Goal: Task Accomplishment & Management: Use online tool/utility

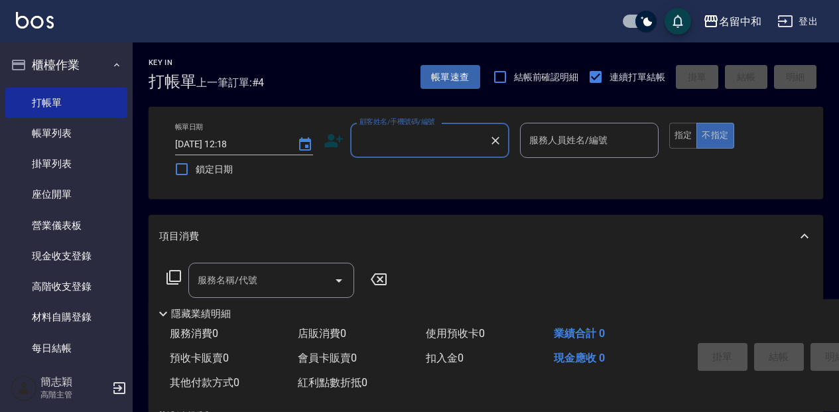
scroll to position [88, 0]
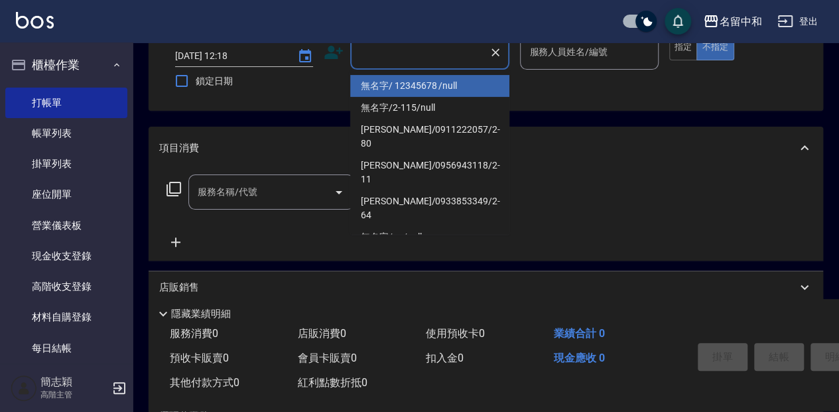
click at [391, 60] on input "顧客姓名/手機號碼/編號" at bounding box center [419, 51] width 127 height 23
click at [424, 88] on li "無名字/ 12345678 /null" at bounding box center [429, 86] width 159 height 22
type input "無名字/ 12345678 /null"
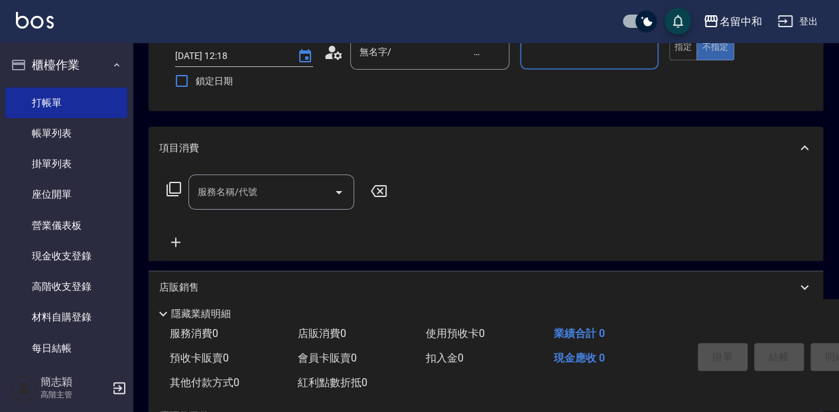
click at [558, 54] on input "服務人員姓名/編號" at bounding box center [589, 51] width 126 height 23
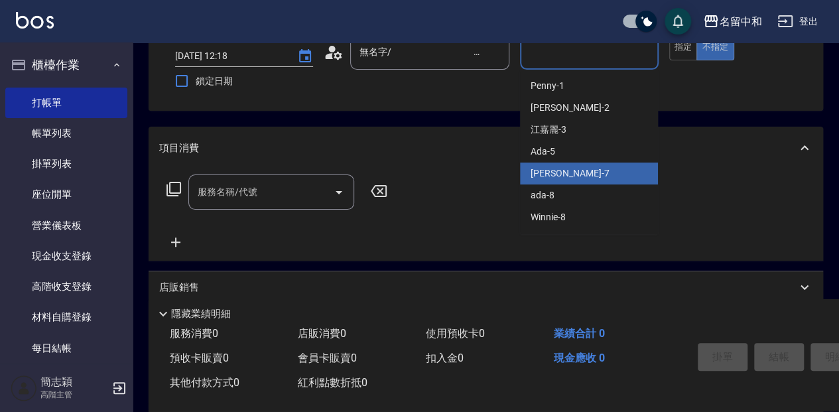
click at [610, 166] on div "[PERSON_NAME] -7" at bounding box center [589, 173] width 138 height 22
type input "[PERSON_NAME]-7"
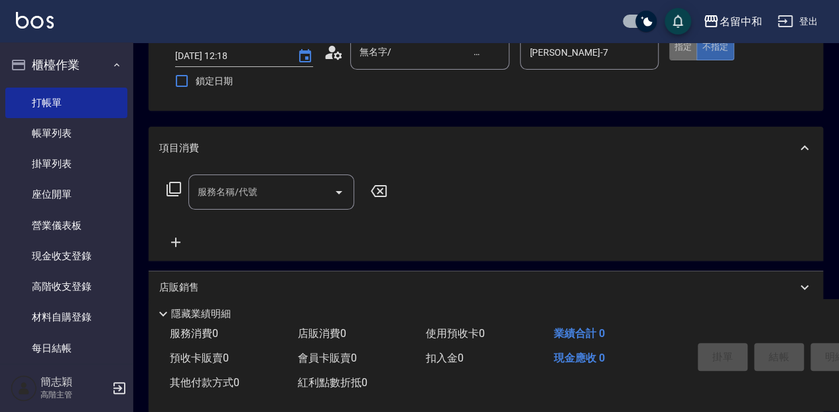
click at [686, 48] on button "指定" at bounding box center [683, 47] width 29 height 26
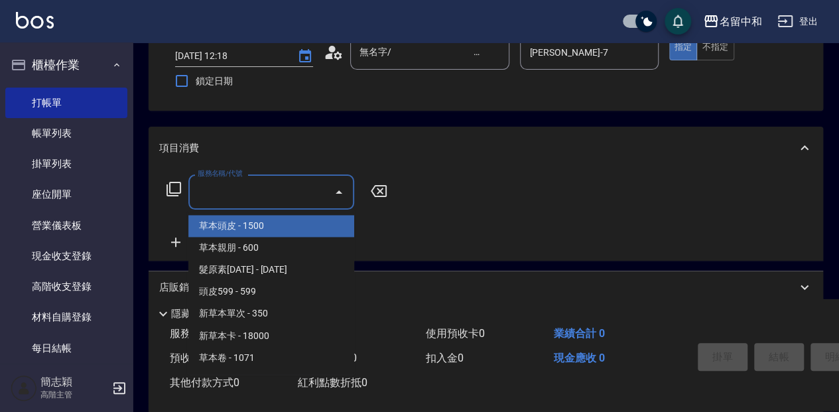
click at [240, 201] on input "服務名稱/代號" at bounding box center [261, 191] width 134 height 23
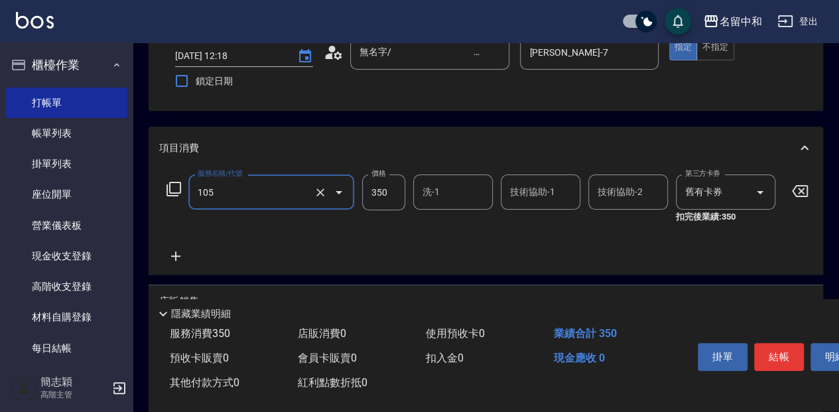
type input "新草本單次(105)"
type input "525"
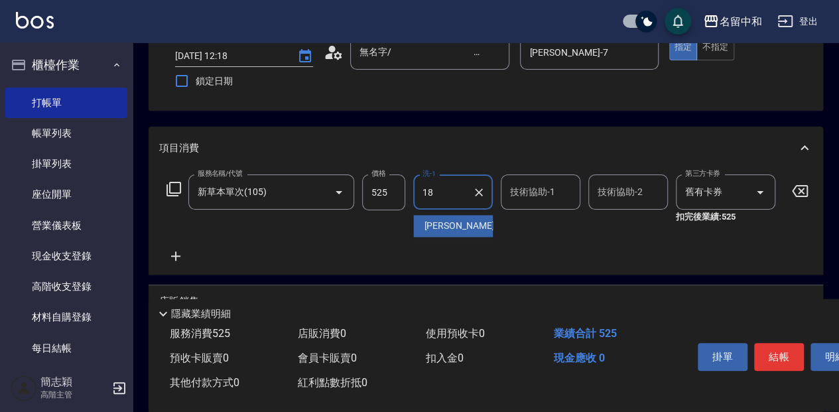
type input "[PERSON_NAME]-18"
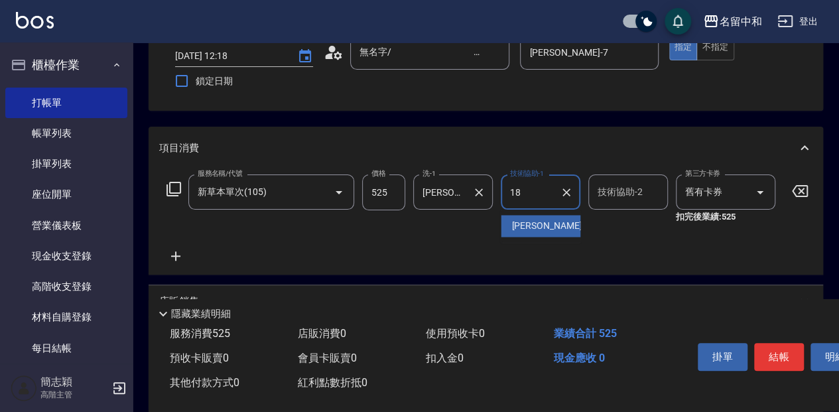
type input "[PERSON_NAME]-18"
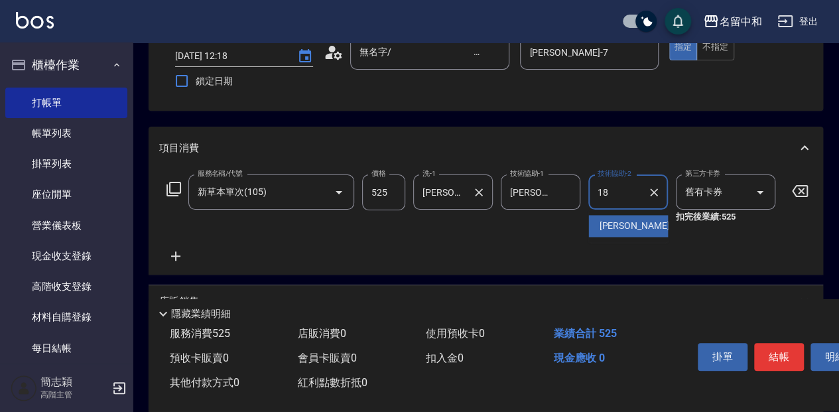
type input "[PERSON_NAME]-18"
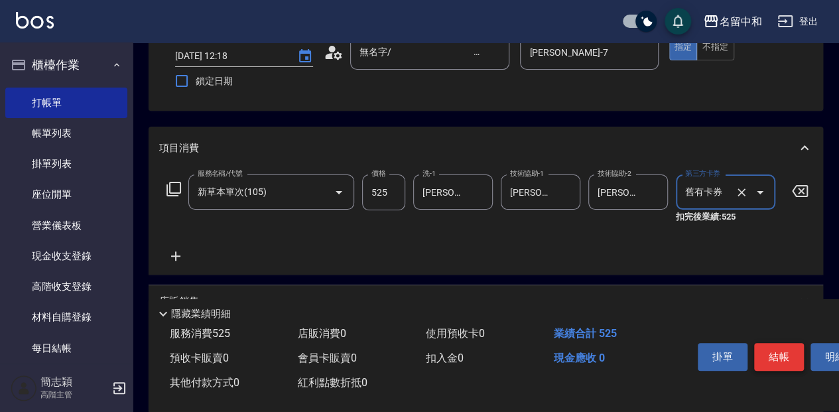
click at [784, 359] on button "結帳" at bounding box center [779, 357] width 50 height 28
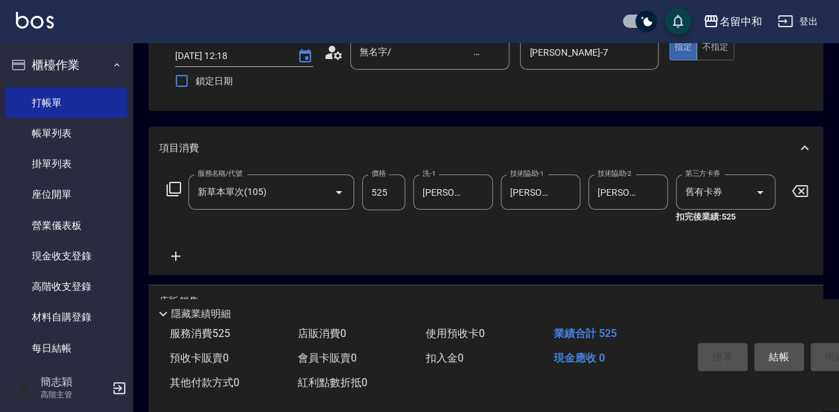
type input "[DATE] 13:49"
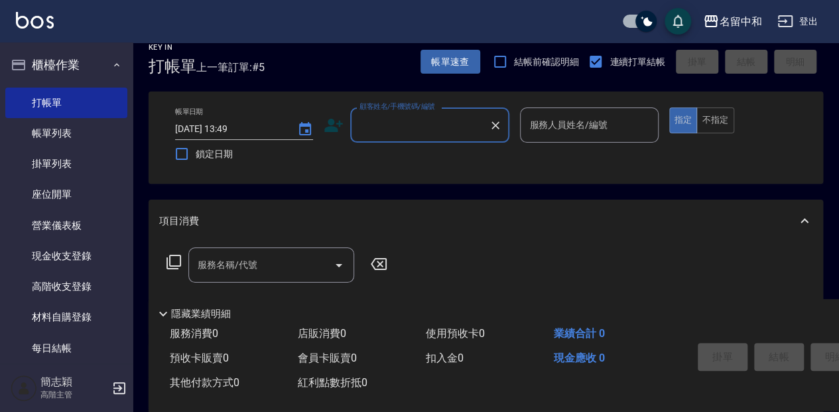
scroll to position [0, 0]
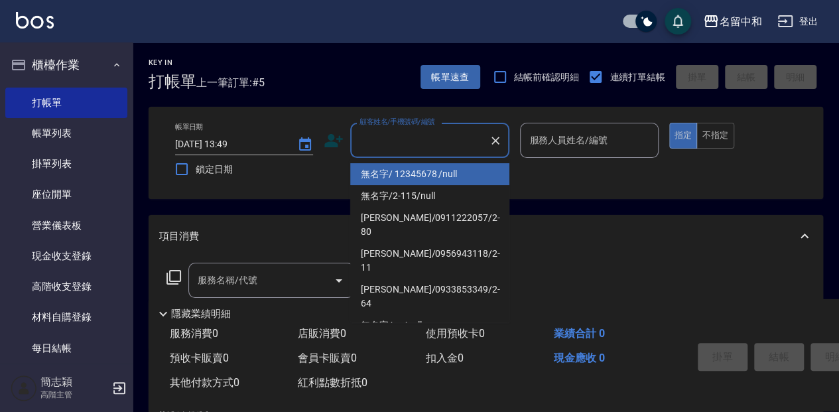
click at [374, 149] on input "顧客姓名/手機號碼/編號" at bounding box center [419, 140] width 127 height 23
click at [392, 172] on li "無名字/ 12345678 /null" at bounding box center [429, 174] width 159 height 22
type input "無名字/ 12345678 /null"
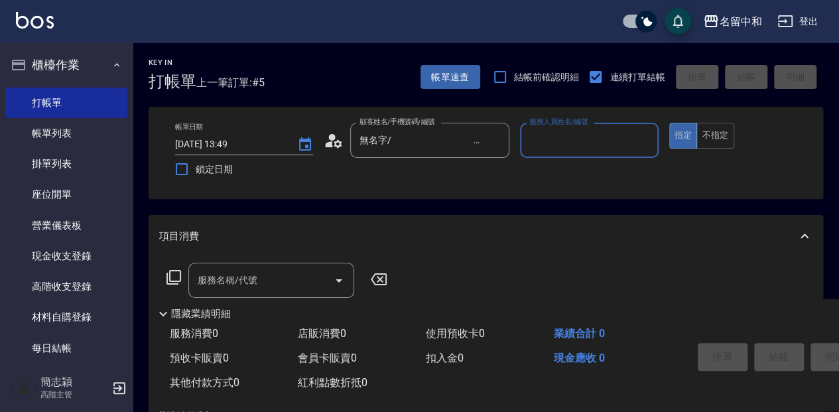
click at [566, 149] on input "服務人員姓名/編號" at bounding box center [589, 140] width 126 height 23
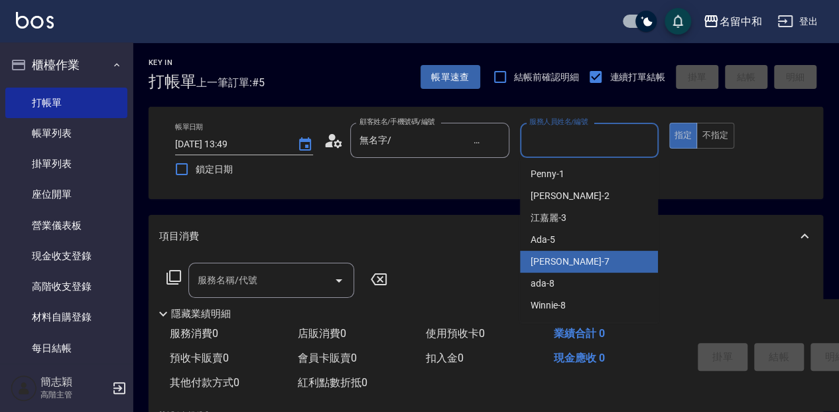
click at [585, 255] on div "[PERSON_NAME] -7" at bounding box center [589, 262] width 138 height 22
type input "[PERSON_NAME]-7"
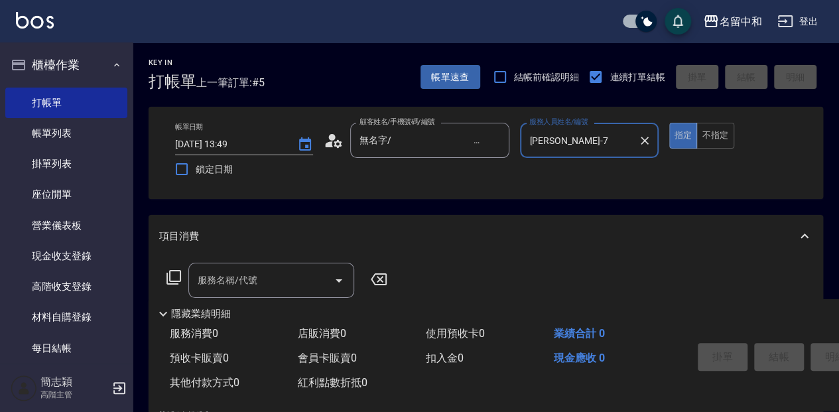
click at [248, 278] on div "服務名稱/代號 服務名稱/代號" at bounding box center [271, 280] width 166 height 35
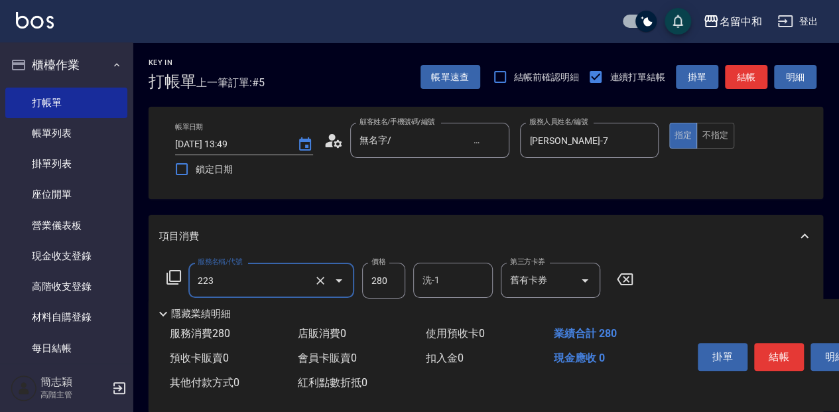
type input "洗髮卷280(223)"
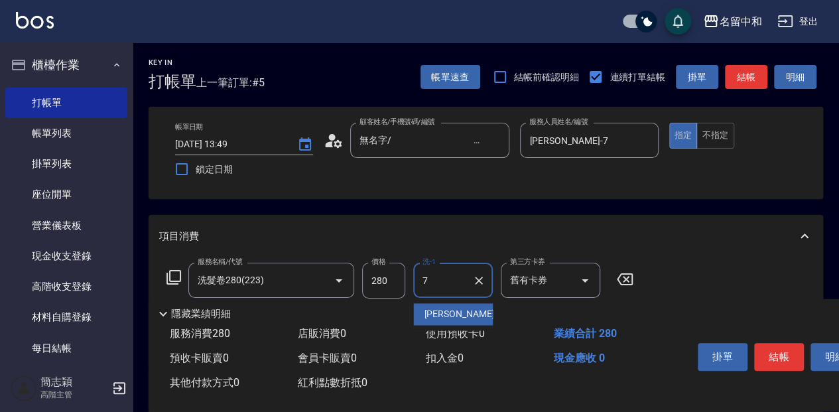
type input "[PERSON_NAME]-7"
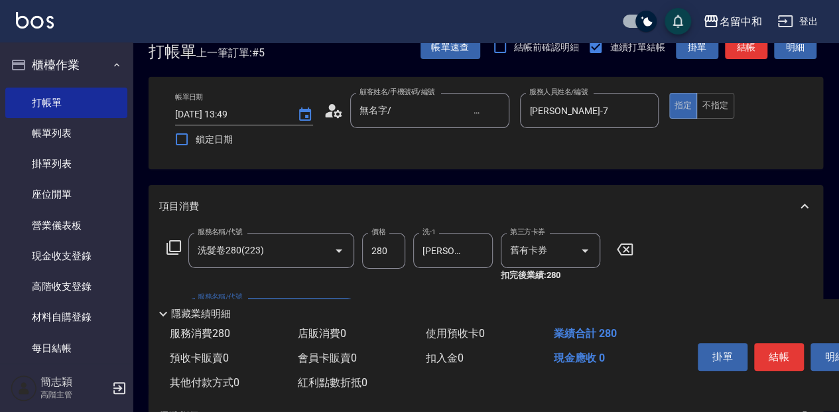
scroll to position [88, 0]
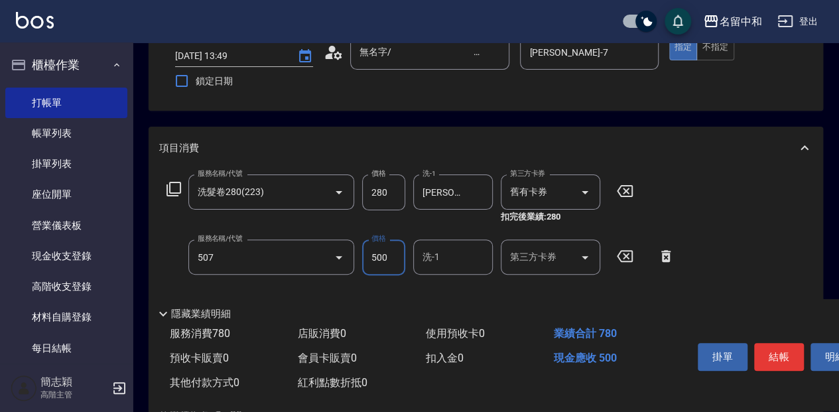
type input "補染(507)"
type input "1000"
type input "[PERSON_NAME]-7"
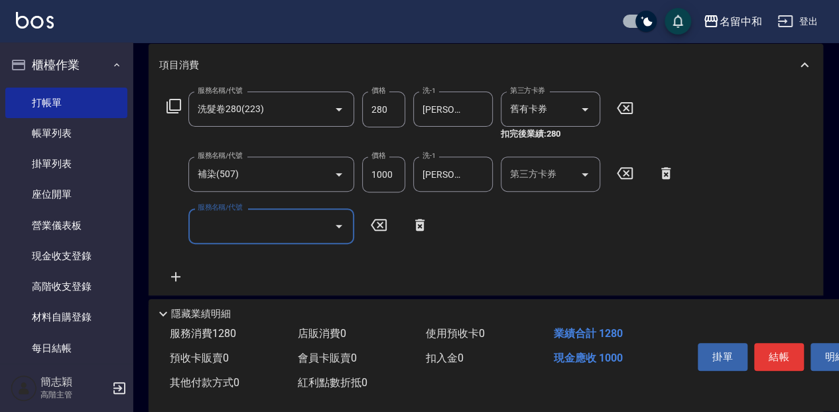
scroll to position [176, 0]
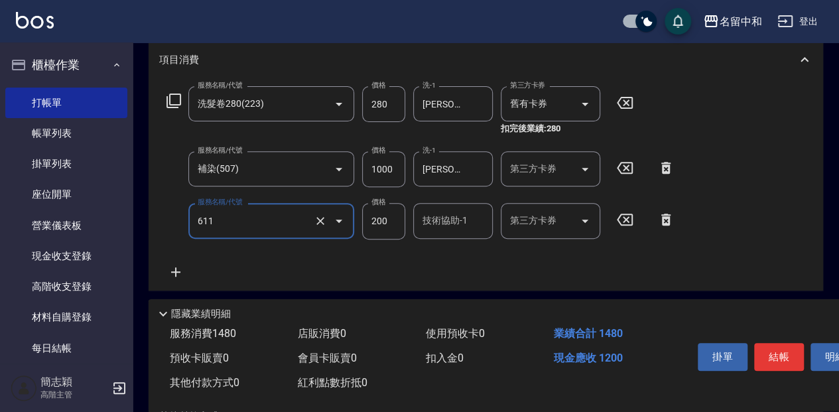
type input "染.頭皮隔離(611)"
click at [395, 222] on input "3300" at bounding box center [383, 221] width 43 height 36
type input "300"
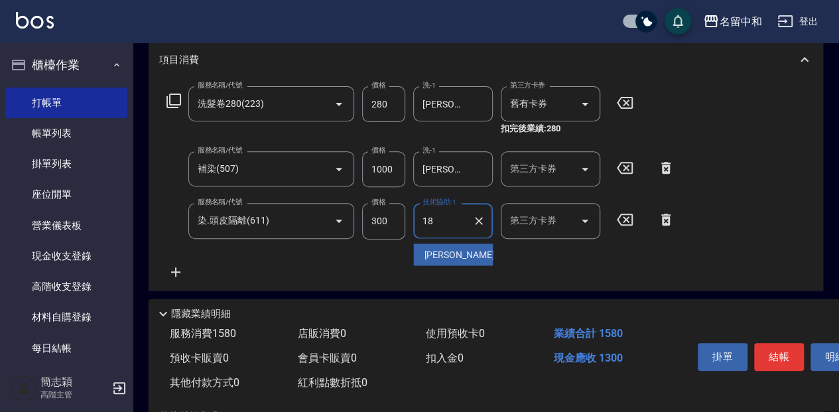
type input "[PERSON_NAME]-18"
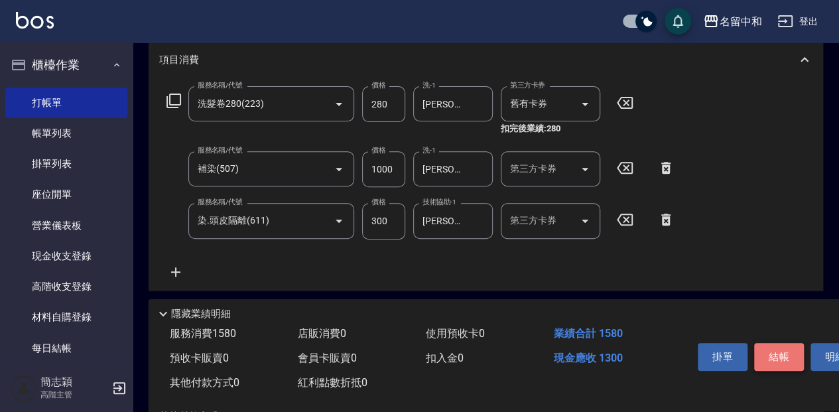
click at [774, 352] on button "結帳" at bounding box center [779, 357] width 50 height 28
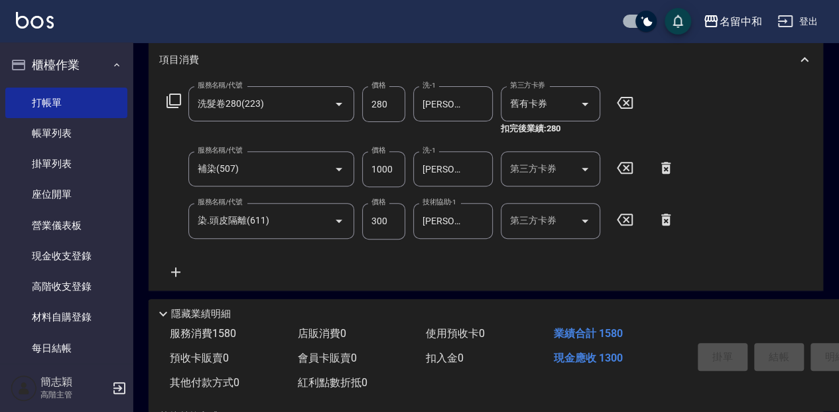
type input "[DATE] 13:51"
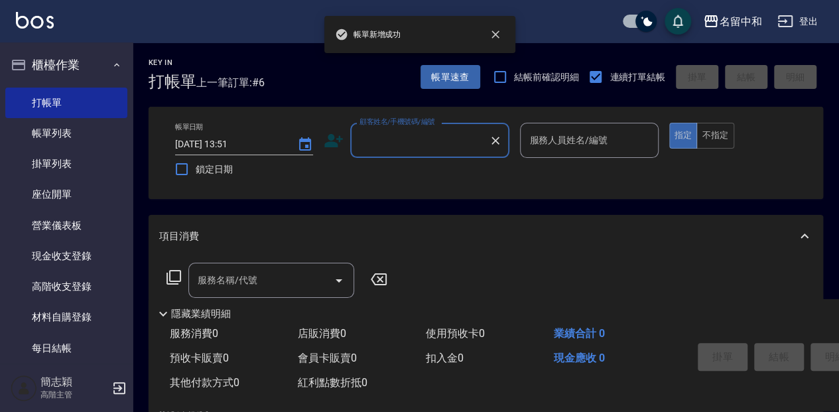
scroll to position [0, 0]
